Goal: Information Seeking & Learning: Learn about a topic

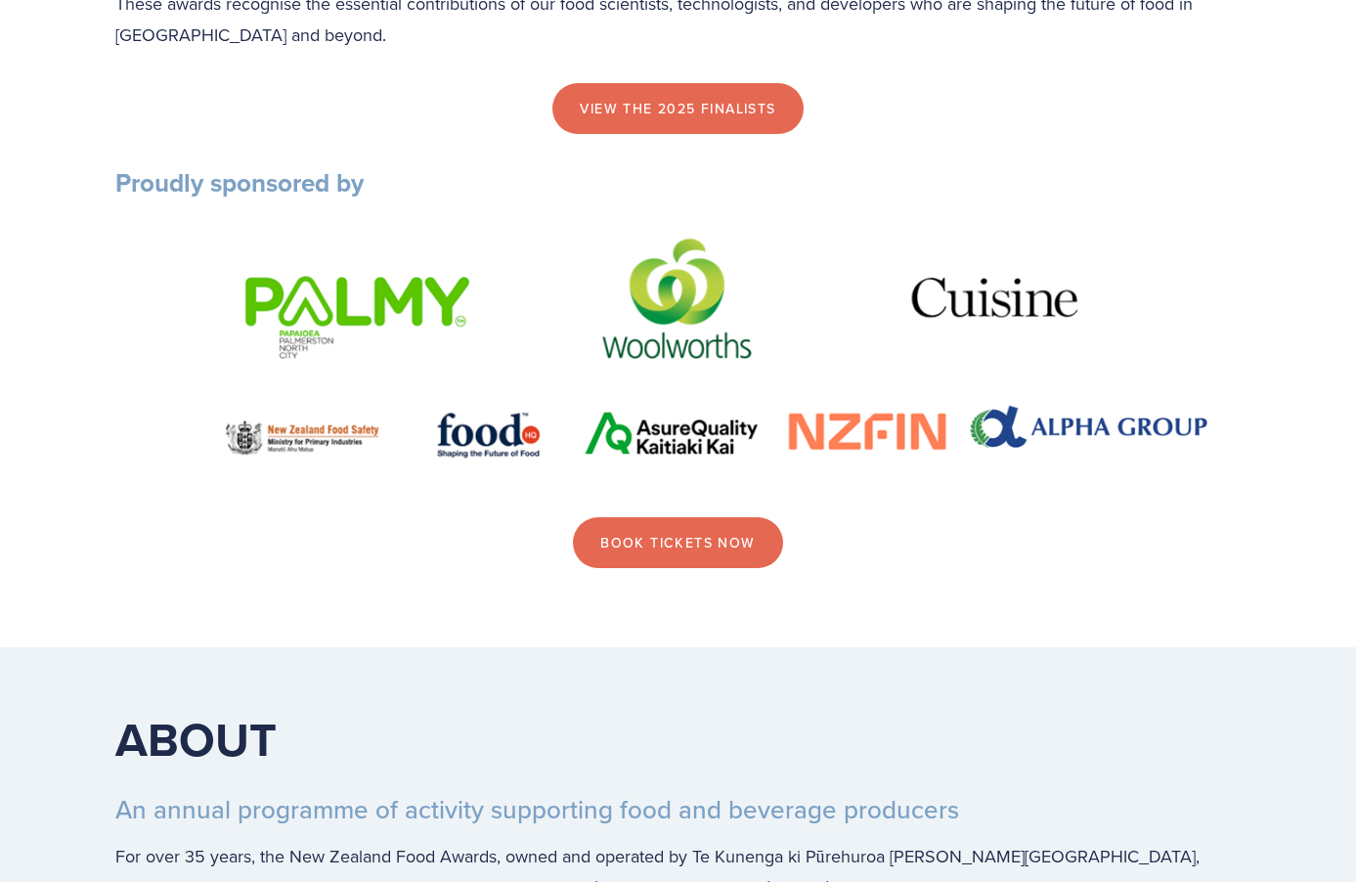
scroll to position [2445, 0]
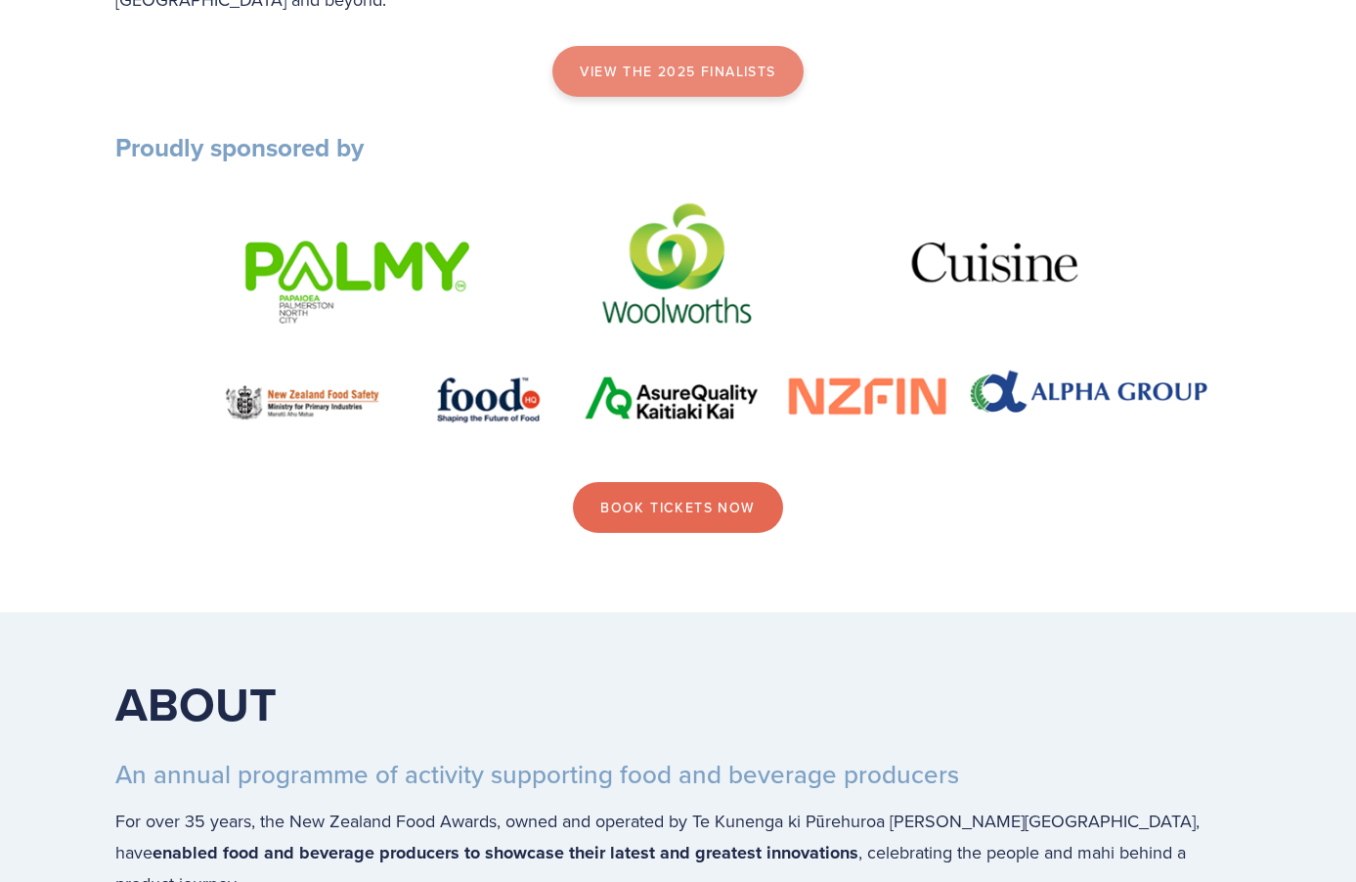
click at [668, 97] on link "view the 2025 finalists" at bounding box center [678, 71] width 250 height 51
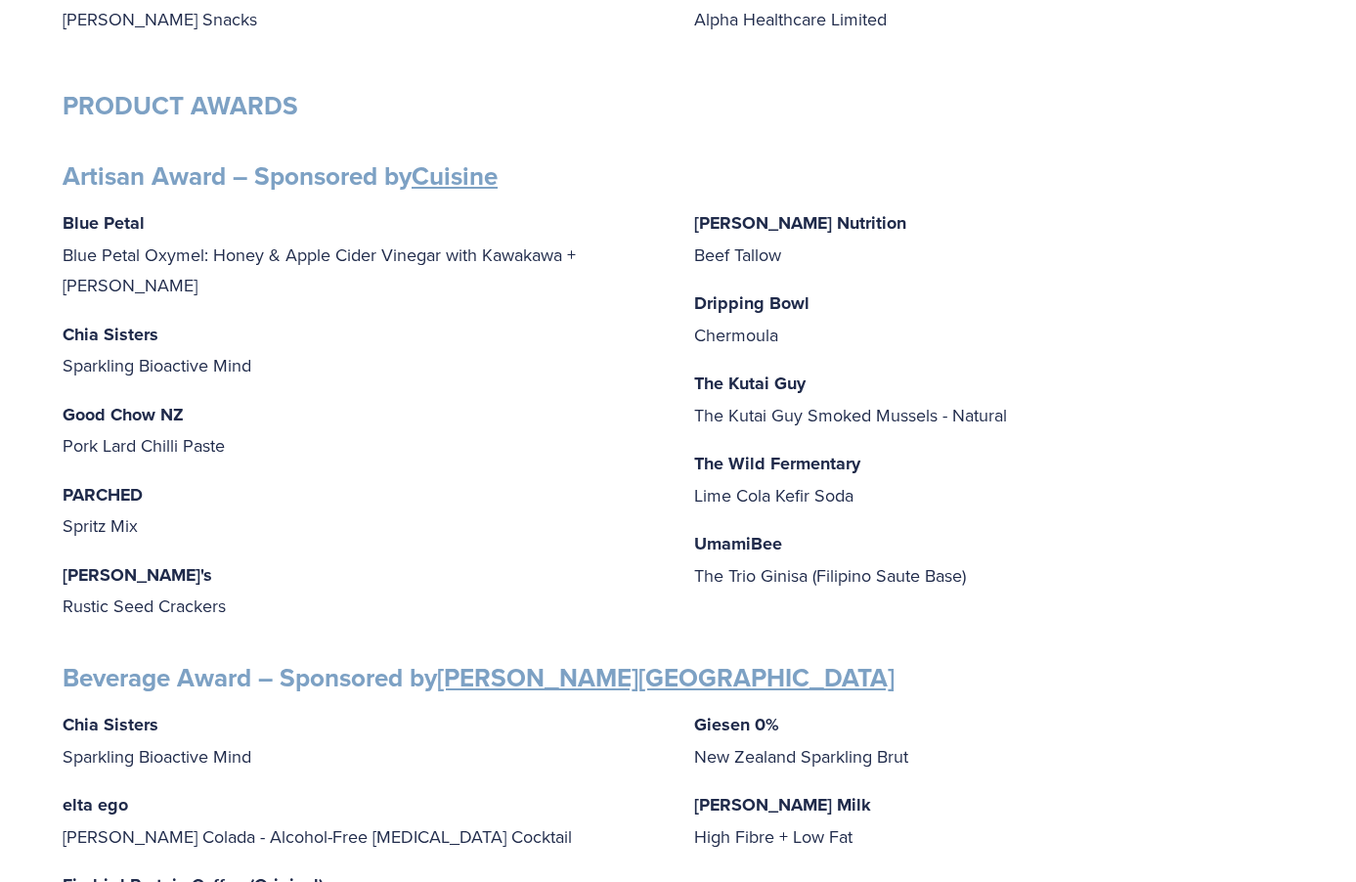
scroll to position [685, 0]
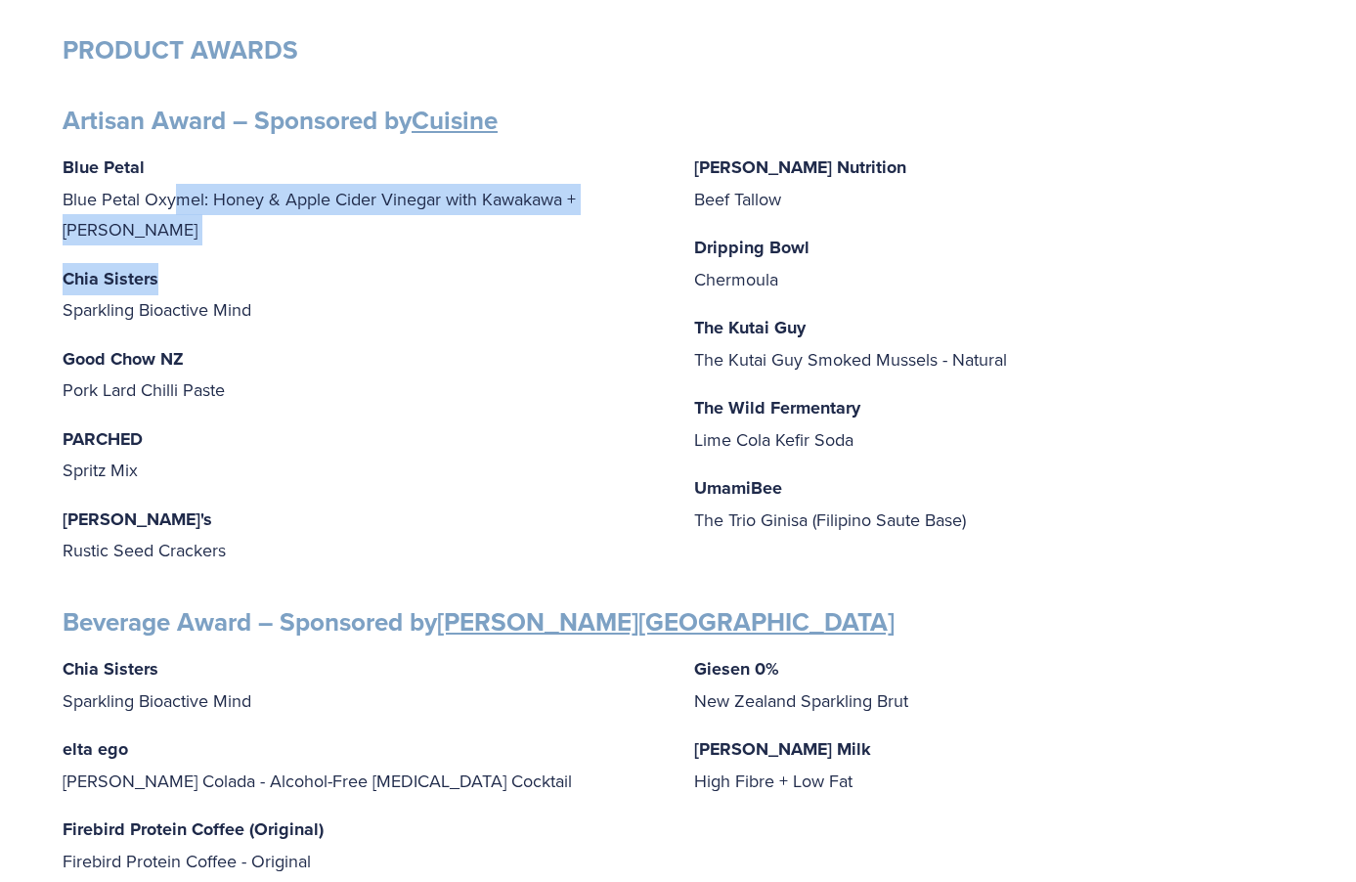
drag, startPoint x: 179, startPoint y: 199, endPoint x: 241, endPoint y: 235, distance: 71.0
click at [241, 235] on div "Blue Petal Blue Petal Oxymel: Honey & Apple Cider Vinegar with Kawakawa + [PERS…" at bounding box center [678, 360] width 1231 height 417
click at [241, 263] on p "Chia Sisters Sparkling Bioactive Mind" at bounding box center [363, 294] width 600 height 63
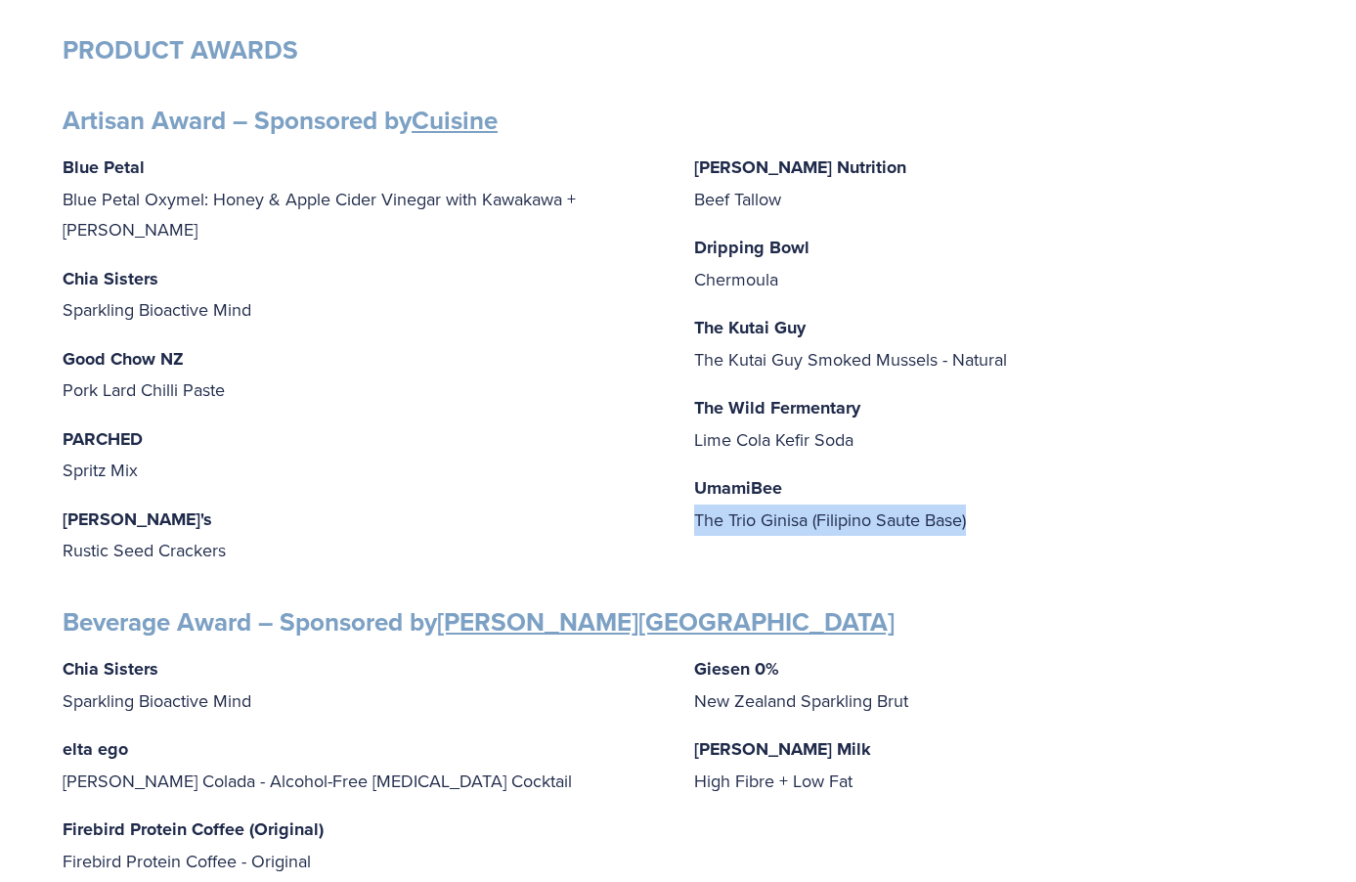
drag, startPoint x: 1015, startPoint y: 520, endPoint x: 691, endPoint y: 511, distance: 323.8
click at [691, 511] on div "Blue Petal Blue Petal Oxymel: Honey & Apple Cider Vinegar with Kawakawa + [PERS…" at bounding box center [678, 360] width 1231 height 417
click at [690, 512] on div "Blue Petal Blue Petal Oxymel: Honey & Apple Cider Vinegar with Kawakawa + [PERS…" at bounding box center [678, 360] width 1231 height 417
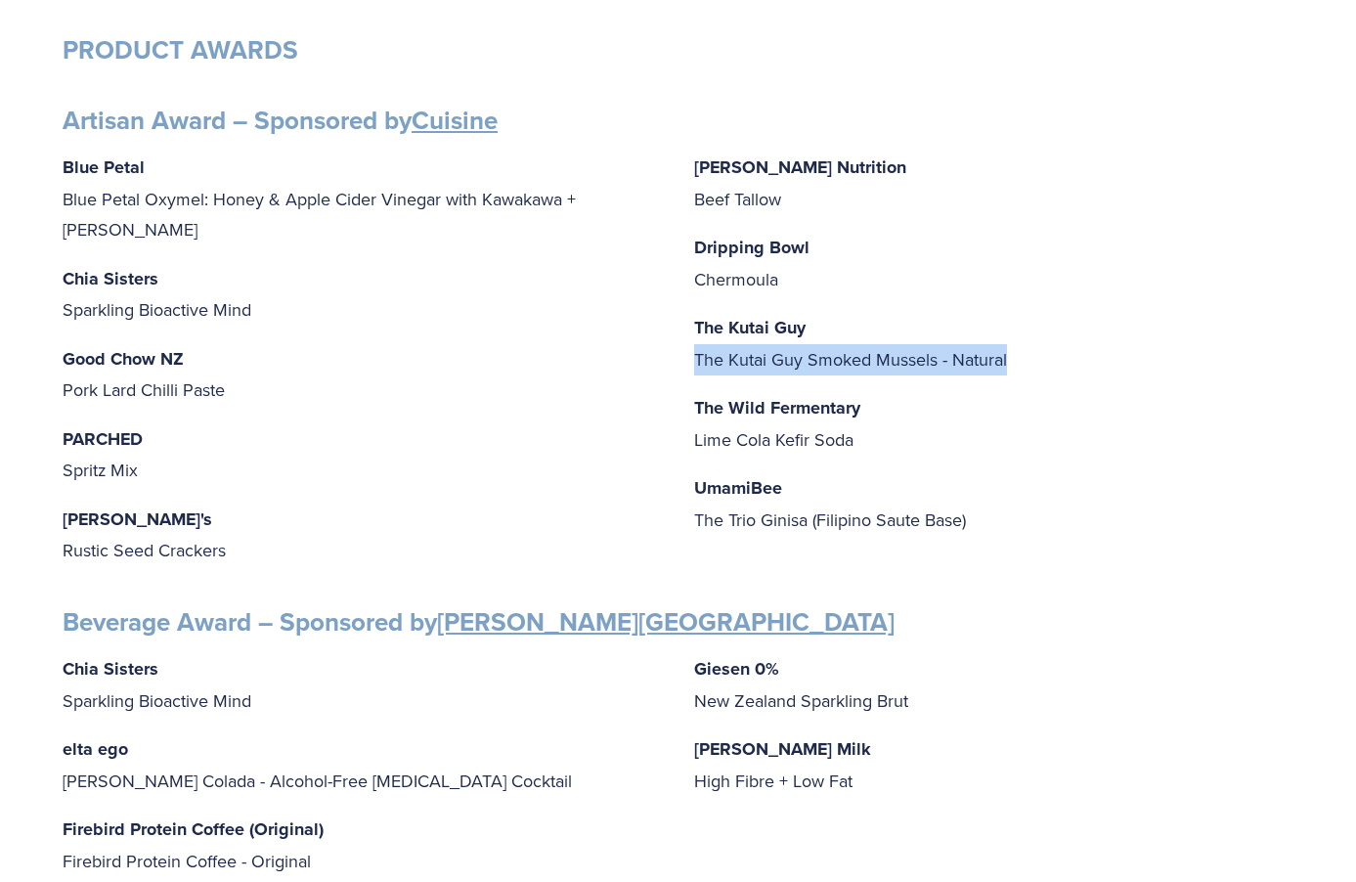
drag, startPoint x: 702, startPoint y: 356, endPoint x: 1108, endPoint y: 358, distance: 405.8
click at [1108, 358] on p "The Kutai Guy The Kutai Guy Smoked Mussels - Natural" at bounding box center [994, 343] width 600 height 63
click at [904, 354] on p "The Kutai Guy The Kutai Guy Smoked Mussels - Natural" at bounding box center [994, 343] width 600 height 63
